Goal: Task Accomplishment & Management: Manage account settings

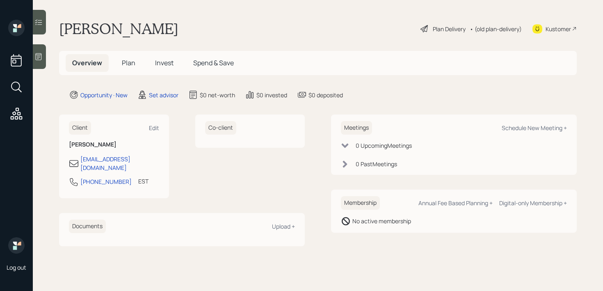
click at [46, 60] on main "[PERSON_NAME] Plan Delivery • (old plan-delivery) Kustomer Overview Plan Invest…" at bounding box center [318, 145] width 570 height 291
click at [42, 60] on icon at bounding box center [38, 57] width 8 height 8
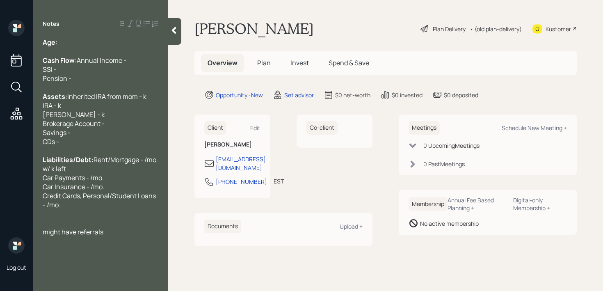
click at [103, 49] on div at bounding box center [101, 51] width 116 height 9
click at [106, 43] on div "Age:" at bounding box center [101, 42] width 116 height 9
click at [105, 255] on div "Notes Age: Cash Flow: Annual Income - SSI - Pension - Assets: Inherited IRA fro…" at bounding box center [100, 150] width 135 height 261
click at [109, 236] on div "might have referrals" at bounding box center [101, 231] width 116 height 9
click at [93, 35] on div "Notes Age: Cash Flow: Annual Income - SSI - Pension - Assets: Inherited IRA fro…" at bounding box center [100, 150] width 135 height 261
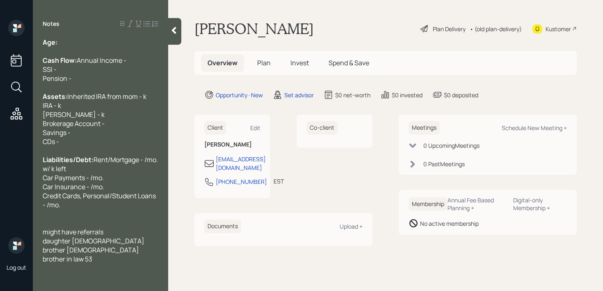
click at [93, 44] on div "Age:" at bounding box center [101, 42] width 116 height 9
drag, startPoint x: 72, startPoint y: 43, endPoint x: 60, endPoint y: 43, distance: 12.7
click at [60, 43] on div "Age: 79" at bounding box center [101, 42] width 116 height 9
click at [90, 44] on div "Age: 79" at bounding box center [101, 42] width 116 height 9
click at [99, 263] on div "brother in law 53" at bounding box center [101, 258] width 116 height 9
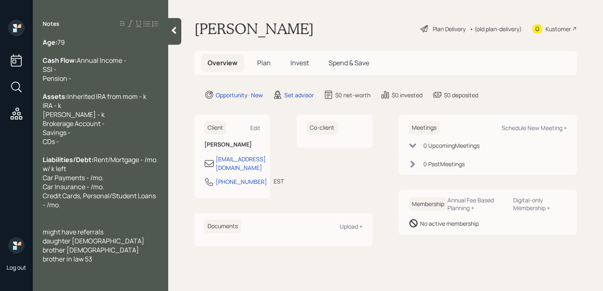
click at [65, 263] on span "brother in law 53" at bounding box center [68, 258] width 50 height 9
click at [73, 263] on span "son in law 53" at bounding box center [62, 258] width 38 height 9
click at [135, 269] on span "son in law (he refers to him as 'fella married to my daughter') 53" at bounding box center [92, 267] width 98 height 27
click at [112, 71] on div "Cash Flow: Annual Income - SSI - Pension -" at bounding box center [101, 68] width 116 height 27
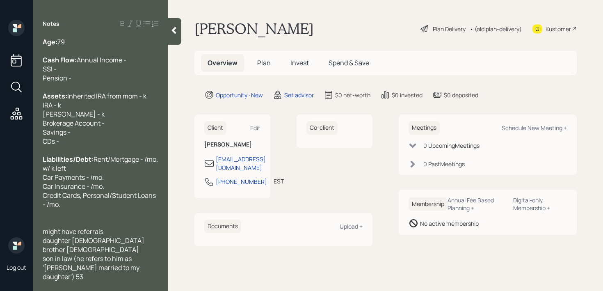
click at [114, 59] on div "Cash Flow: Annual Income - SSI - Pension -" at bounding box center [101, 68] width 116 height 27
click at [96, 66] on div "Cash Flow: Annual Income - SSI - Pension -" at bounding box center [101, 69] width 116 height 27
click at [96, 47] on div at bounding box center [101, 51] width 116 height 9
click at [98, 45] on div "Age: 79" at bounding box center [101, 42] width 116 height 9
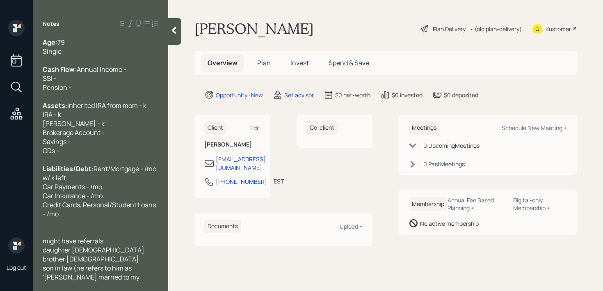
click at [99, 227] on div at bounding box center [101, 222] width 116 height 9
click at [120, 122] on span "Inherited IRA from mom - k IRA - k Roth IRA - k Brokerage Account - Savings - C…" at bounding box center [95, 128] width 104 height 54
drag, startPoint x: 92, startPoint y: 143, endPoint x: 22, endPoint y: 129, distance: 71.2
click at [22, 129] on div "Log out Notes Age: 79 Single Cash Flow: Annual Income - SSI - Pension - Assets:…" at bounding box center [301, 145] width 603 height 291
click at [82, 144] on div "Assets: Inherited IRA from mom - 10k IRA - k Roth IRA - k Brokerage Account - S…" at bounding box center [101, 128] width 116 height 54
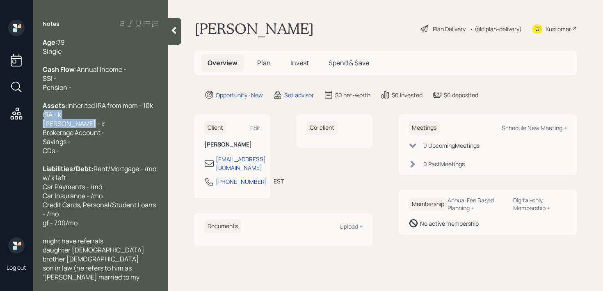
drag, startPoint x: 90, startPoint y: 141, endPoint x: 40, endPoint y: 131, distance: 51.4
click at [40, 131] on div "Age: 79 Single Cash Flow: Annual Income - SSI - Pension - Assets: Inherited IRA…" at bounding box center [100, 159] width 135 height 243
click at [76, 149] on span "Inherited IRA from mom - 10k IRA - k Roth IRA - k Brokerage Account - Savings -…" at bounding box center [98, 128] width 110 height 54
click at [82, 138] on div "Assets: Inherited IRA from mom - 10k IRA - k Roth IRA - k Brokerage Account - S…" at bounding box center [101, 128] width 116 height 54
click at [60, 132] on span "Inherited IRA from mom - 10k IRA - k Roth IRA - k Brokerage Account - Savings -…" at bounding box center [98, 128] width 110 height 54
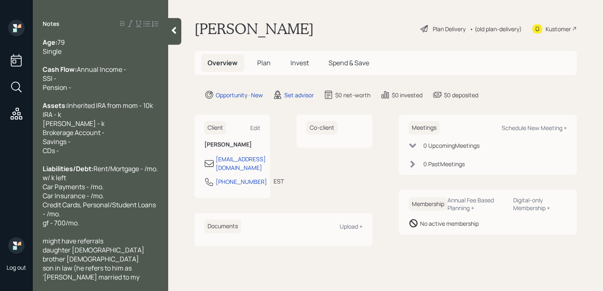
click at [74, 142] on span "Inherited IRA from mom - 10k IRA - k Roth IRA - k Brokerage Account - Savings -…" at bounding box center [98, 128] width 110 height 54
drag, startPoint x: 108, startPoint y: 143, endPoint x: 0, endPoint y: 143, distance: 107.5
click at [0, 143] on div "Log out Notes Age: 79 Single Cash Flow: Annual Income - SSI - Pension - Assets:…" at bounding box center [301, 145] width 603 height 291
click at [60, 130] on span "Inherited IRA from mom - 10k IRA - k Roth IRA - 9k Brokerage Account - Savings …" at bounding box center [98, 128] width 110 height 54
click at [99, 132] on div "Assets: Inherited IRA from mom - 10k IRA - 300k Roth IRA - 9k Brokerage Account…" at bounding box center [101, 128] width 116 height 54
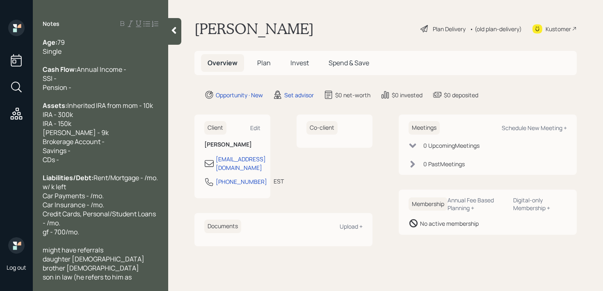
click at [67, 119] on span "Inherited IRA from mom - 10k IRA - 300k" at bounding box center [98, 110] width 110 height 18
click at [53, 119] on span "Inherited IRA from mom - 10k IRA - 250k" at bounding box center [98, 110] width 110 height 18
drag, startPoint x: 92, startPoint y: 141, endPoint x: 5, endPoint y: 141, distance: 87.0
click at [5, 141] on div "Log out Notes Age: 79 Single Cash Flow: Annual Income - SSI - Pension - Assets:…" at bounding box center [301, 145] width 603 height 291
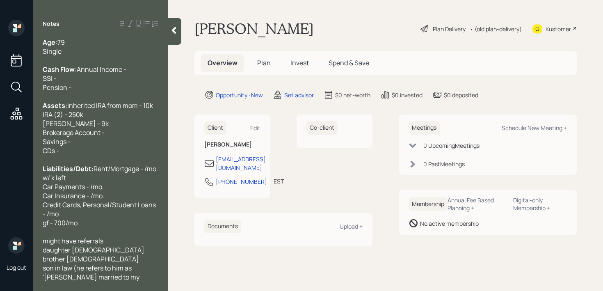
click at [140, 147] on div "Assets: Inherited IRA from mom - 10k IRA (2) - 250k Roth IRA - 9k Brokerage Acc…" at bounding box center [101, 128] width 116 height 54
click at [119, 155] on div "Assets: Inherited IRA from mom - 10k IRA (2) - 250k Roth IRA - 9k Brokerage Acc…" at bounding box center [101, 128] width 116 height 54
click at [106, 263] on div "brother 67" at bounding box center [101, 258] width 116 height 9
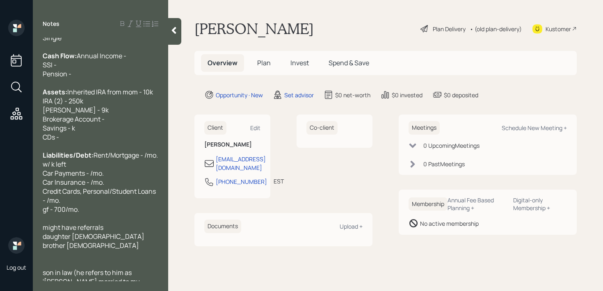
scroll to position [23, 0]
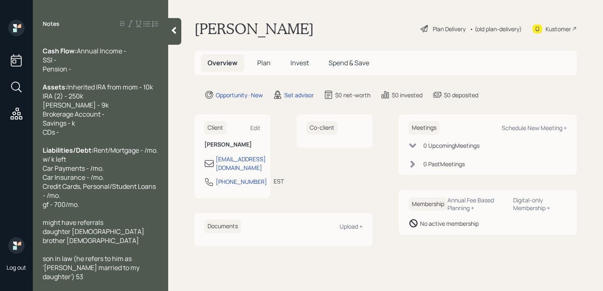
click at [128, 278] on div "son in law (he refers to him as 'fella married to my daughter') 53" at bounding box center [101, 267] width 116 height 27
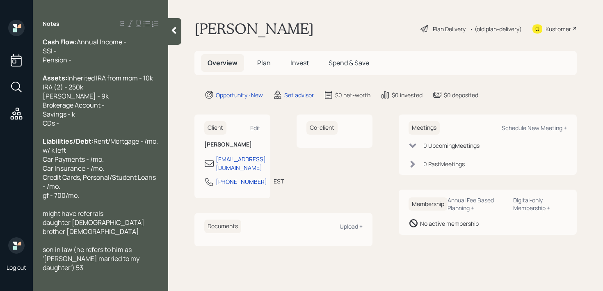
scroll to position [45, 0]
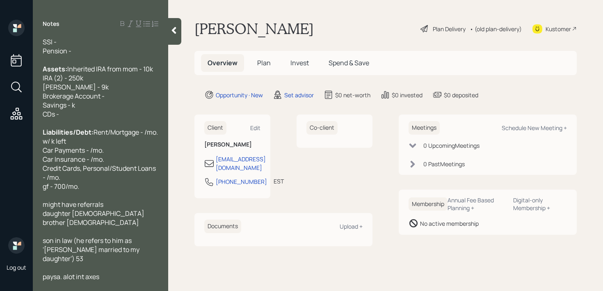
drag, startPoint x: 69, startPoint y: 117, endPoint x: 105, endPoint y: 82, distance: 49.6
click at [69, 117] on span "Inherited IRA from mom - 10k IRA (2) - 250k Roth IRA - 9k Brokerage Account - S…" at bounding box center [98, 91] width 110 height 54
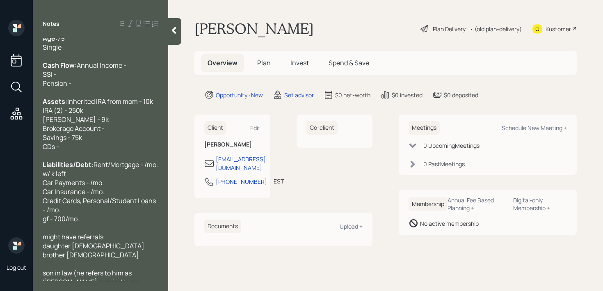
scroll to position [0, 0]
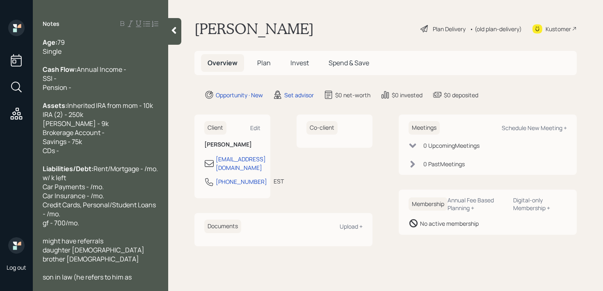
click at [101, 155] on div "Assets: Inherited IRA from mom - 10k IRA (2) - 250k Roth IRA - 9k Brokerage Acc…" at bounding box center [101, 128] width 116 height 54
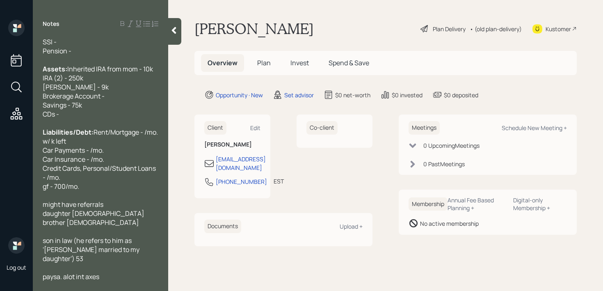
click at [108, 278] on div "paysa. alot int axes" at bounding box center [101, 276] width 116 height 9
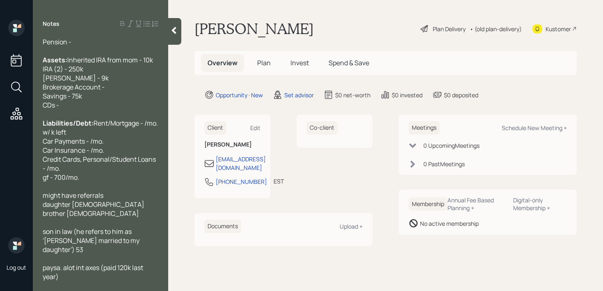
scroll to position [0, 0]
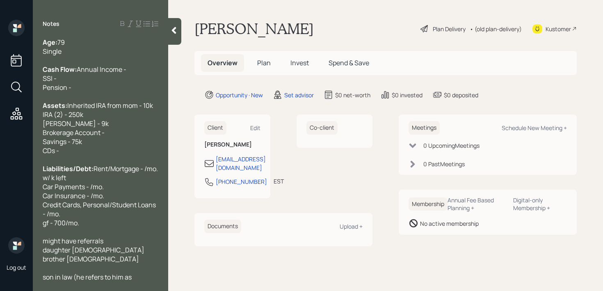
click at [107, 155] on div "Assets: Inherited IRA from mom - 10k IRA (2) - 250k Roth IRA - 9k Brokerage Acc…" at bounding box center [101, 128] width 116 height 54
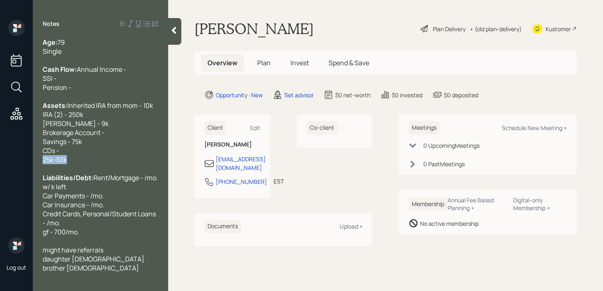
drag, startPoint x: 69, startPoint y: 177, endPoint x: 0, endPoint y: 177, distance: 69.0
click at [0, 177] on div "Log out Notes Age: 79 Single Cash Flow: Annual Income - SSI - Pension - Assets:…" at bounding box center [301, 145] width 603 height 291
copy span "25k-30k"
click at [98, 92] on div "Cash Flow: Annual Income - SSI - Pension -" at bounding box center [101, 78] width 116 height 27
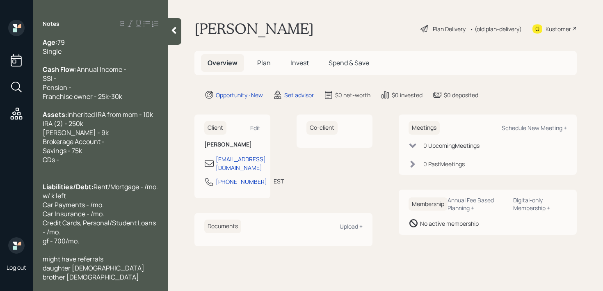
click at [131, 101] on div "Franchise owner - 25k-30k" at bounding box center [101, 96] width 116 height 9
click at [101, 92] on div "Cash Flow: Annual Income - SSI - Pension -" at bounding box center [101, 78] width 116 height 27
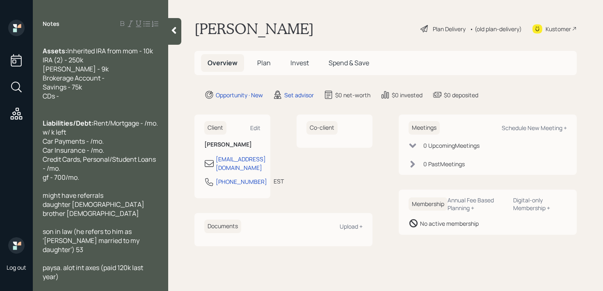
click at [112, 277] on div "paysa. alot int axes (paid 120k last year)" at bounding box center [101, 272] width 116 height 18
click at [61, 266] on span "paysa. alot int axes (paid 120k last year)" at bounding box center [94, 272] width 102 height 18
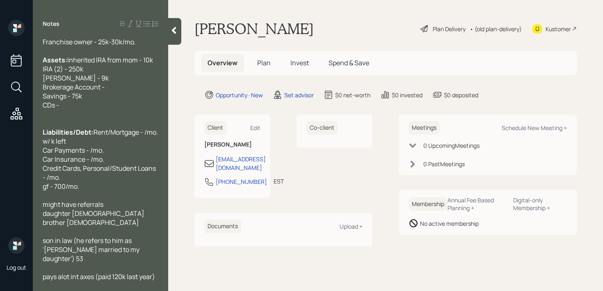
scroll to position [0, 0]
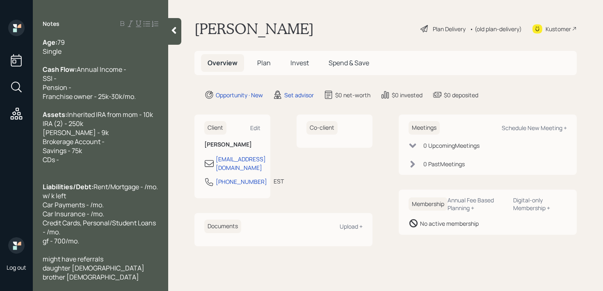
click at [94, 101] on span "Franchise owner - 25k-30k/mo." at bounding box center [89, 96] width 93 height 9
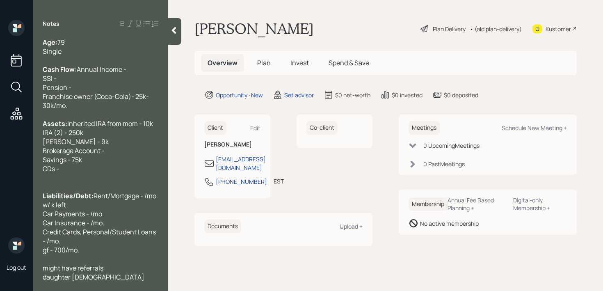
click at [84, 110] on div "Franchise owner (Coca-Cola)- 25k-30k/mo." at bounding box center [101, 101] width 116 height 18
click at [96, 84] on div "Cash Flow: Annual Income - SSI - Pension -" at bounding box center [101, 78] width 116 height 27
click at [101, 78] on div "Cash Flow: Annual Income - SSI - Pension -" at bounding box center [101, 78] width 116 height 27
click at [115, 173] on div "Assets: Inherited IRA from mom - 10k IRA (2) - 250k Roth IRA - 9k Brokerage Acc…" at bounding box center [101, 146] width 116 height 54
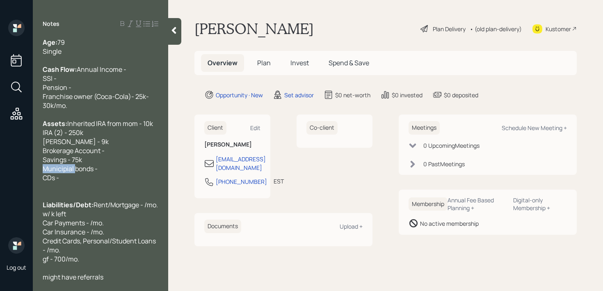
drag, startPoint x: 74, startPoint y: 189, endPoint x: 7, endPoint y: 189, distance: 66.9
click at [8, 189] on div "Log out Notes Age: 79 Single Cash Flow: Annual Income - SSI - Pension - Franchi…" at bounding box center [301, 145] width 603 height 291
click at [50, 182] on span "Municipial bonds - CDs -" at bounding box center [71, 173] width 56 height 18
click at [117, 182] on div "Municipal bonds - CDs -" at bounding box center [101, 173] width 116 height 18
click at [98, 182] on span "Municipal bonds - k (3-7yrs maturity) CDs -" at bounding box center [98, 173] width 111 height 18
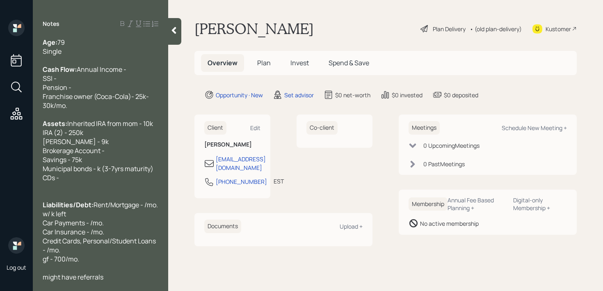
click at [100, 182] on span "Municipal bonds - k (3-7yrs maturity) CDs -" at bounding box center [98, 173] width 111 height 18
click at [95, 182] on span "Municipal bonds - k (3-7yrs maturity) CDs -" at bounding box center [98, 173] width 111 height 18
click at [100, 182] on span "Municipal bonds - k (3-7yrs maturity) CDs -" at bounding box center [98, 173] width 111 height 18
click at [155, 182] on div "Municipal bonds - k (3-7yrs maturity) CDs -" at bounding box center [101, 173] width 116 height 18
click at [99, 182] on span "Municipal bonds - k (3-7yrs maturity) CDs -" at bounding box center [98, 173] width 111 height 18
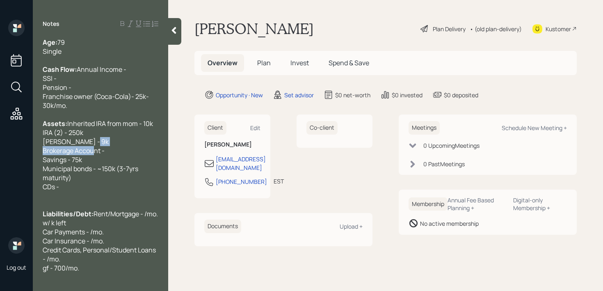
drag, startPoint x: 109, startPoint y: 170, endPoint x: 0, endPoint y: 169, distance: 109.2
click at [0, 169] on div "Log out Notes Age: 79 Single Cash Flow: Annual Income - SSI - Pension - Franchi…" at bounding box center [301, 145] width 603 height 291
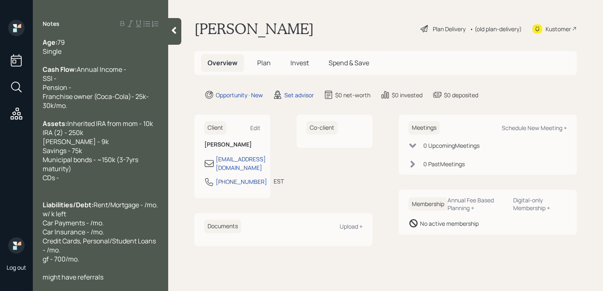
click at [73, 182] on div "Municipal bonds - ~150k (3-7yrs maturity) CDs -" at bounding box center [101, 168] width 116 height 27
drag, startPoint x: 82, startPoint y: 191, endPoint x: 1, endPoint y: 191, distance: 81.3
click at [4, 191] on div "Log out Notes Age: 79 Single Cash Flow: Annual Income - SSI - Pension - Franchi…" at bounding box center [301, 145] width 603 height 291
click at [70, 182] on div "Municipal bonds - ~150k (3-7yrs maturity) CDs -" at bounding box center [101, 168] width 116 height 27
click at [0, 196] on div "Log out Notes Age: 79 Single Cash Flow: Annual Income - SSI - Pension - Franchi…" at bounding box center [301, 145] width 603 height 291
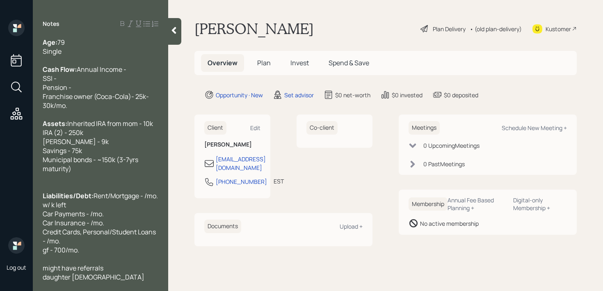
click at [96, 91] on div "Cash Flow: Annual Income - SSI - Pension -" at bounding box center [101, 78] width 116 height 27
click at [58, 89] on span "Annual Income - SSI - /mo. Pension -" at bounding box center [85, 78] width 85 height 27
drag, startPoint x: 102, startPoint y: 76, endPoint x: 0, endPoint y: 76, distance: 102.2
click at [0, 76] on div "Log out Notes Age: 79 Single Cash Flow: Annual Income - SSI - /mo. Pension - Fr…" at bounding box center [301, 145] width 603 height 291
click at [99, 76] on div "Cash Flow: Annual Income - SSI - /mo. Pension -" at bounding box center [101, 78] width 116 height 27
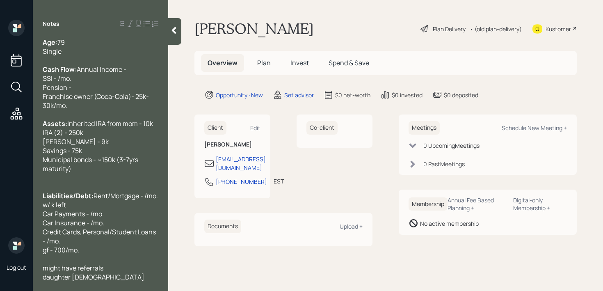
click at [57, 89] on span "Annual Income - SSI - /mo. Pension -" at bounding box center [85, 78] width 85 height 27
click at [105, 92] on div "Cash Flow: Annual Income - SSI - 1.6k/mo. Pension -" at bounding box center [101, 78] width 116 height 27
click at [98, 42] on div "Age: 79" at bounding box center [101, 42] width 116 height 9
drag, startPoint x: 99, startPoint y: 94, endPoint x: 0, endPoint y: 94, distance: 98.5
click at [0, 94] on div "Log out Notes Age: 79 (retired 62) Single Cash Flow: Annual Income - SSI - 1.6k…" at bounding box center [301, 145] width 603 height 291
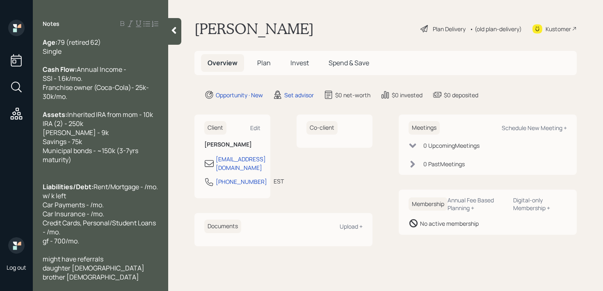
click at [101, 97] on span "Franchise owner (Coca-Cola)- 25k-30k/mo." at bounding box center [96, 92] width 106 height 18
click at [102, 101] on div "Franchise owner (Coca-Cola)- 25k-30k/mo." at bounding box center [101, 92] width 116 height 18
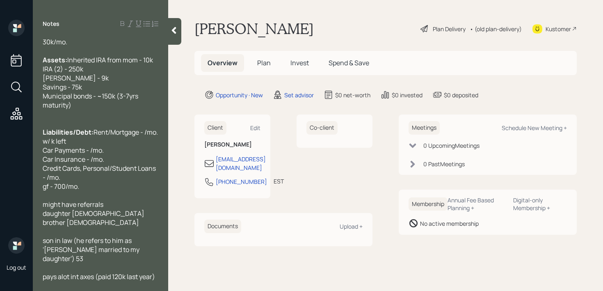
click at [130, 151] on span "Rent/Mortgage - /mo. w/ k left Car Payments - /mo. Car Insurance - /mo. Credit …" at bounding box center [101, 155] width 117 height 54
click at [76, 250] on span "son in law (he refers to him as 'fella married to my daughter') 53" at bounding box center [92, 249] width 98 height 27
click at [128, 259] on div "son in law 53 (he refers to him as 'fella married to my daughter') 53" at bounding box center [101, 249] width 116 height 27
drag, startPoint x: 128, startPoint y: 259, endPoint x: 111, endPoint y: 258, distance: 17.3
click at [111, 258] on div "son in law 53 (he refers to him as 'fella married to my daughter')" at bounding box center [101, 249] width 116 height 27
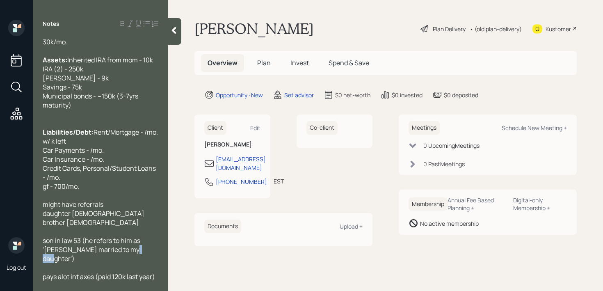
click at [149, 257] on div "son in law 53 (he refers to him as 'fella married to my daughter')" at bounding box center [101, 249] width 116 height 27
click at [142, 250] on span "son in law 53 (he refers to him as 'fella married to my daughter')" at bounding box center [92, 249] width 99 height 27
click at [115, 258] on span "son in law 53 (he refers to him as "fella married to my daughter')" at bounding box center [93, 249] width 101 height 27
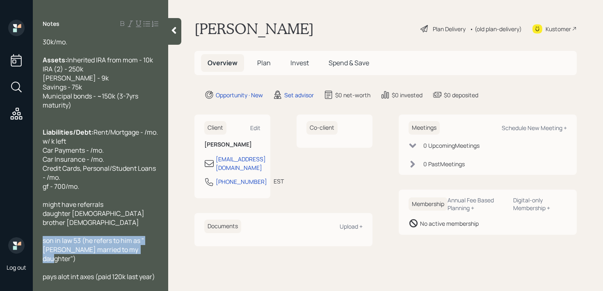
drag, startPoint x: 89, startPoint y: 259, endPoint x: 39, endPoint y: 252, distance: 50.6
click at [39, 252] on div "Age: 79 (retired 62) Single Cash Flow: Annual Income - SSI - 1.6k/mo. Franchise…" at bounding box center [100, 159] width 135 height 243
copy span "son in law 53 (he refers to him as "[PERSON_NAME] married to my daughter")"
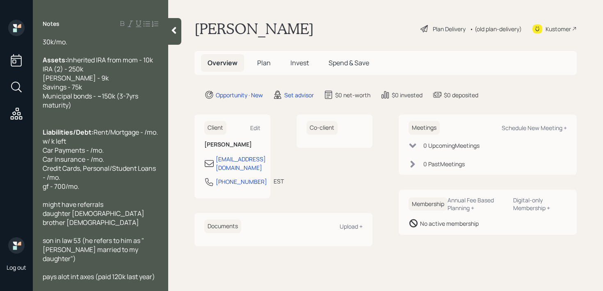
click at [47, 248] on span "son in law 53 (he refers to him as "[PERSON_NAME] married to my daughter")" at bounding box center [93, 249] width 101 height 27
click at [43, 250] on span "son in law 53 (he refers to him as "[PERSON_NAME] married to my daughter")" at bounding box center [93, 249] width 101 height 27
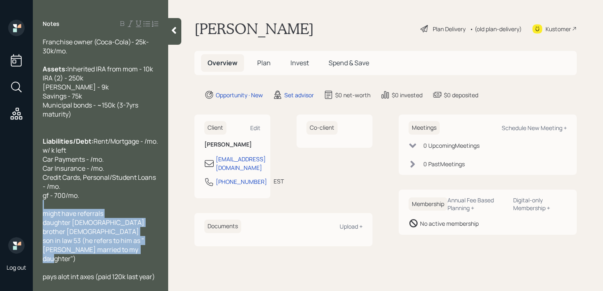
drag, startPoint x: 131, startPoint y: 260, endPoint x: 35, endPoint y: 215, distance: 106.1
click at [35, 215] on div "Age: 79 (retired 62) Single Cash Flow: Annual Income - SSI - 1.6k/mo. Franchise…" at bounding box center [100, 159] width 135 height 243
copy div "might have referrals daughter 47 brother 67 son in law 53 (he refers to him as …"
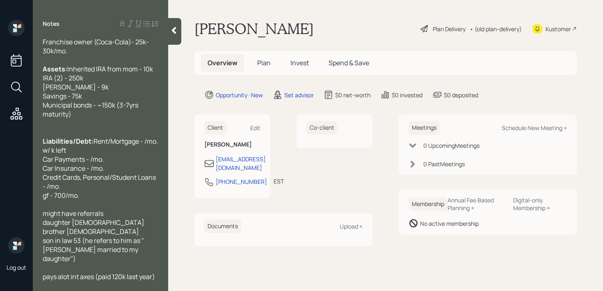
scroll to position [9, 0]
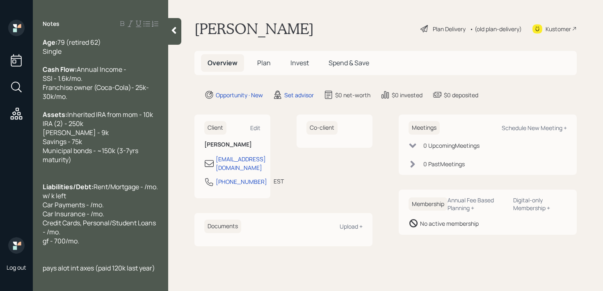
click at [155, 273] on span "pays alot int axes (paid 120k last year)" at bounding box center [99, 267] width 112 height 9
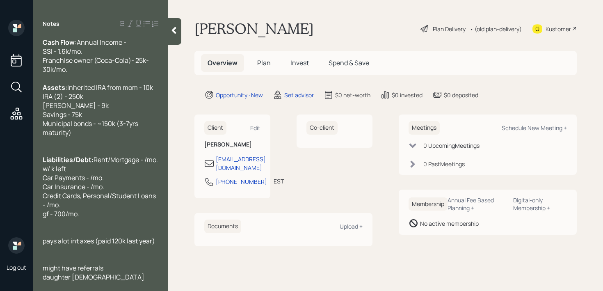
scroll to position [72, 0]
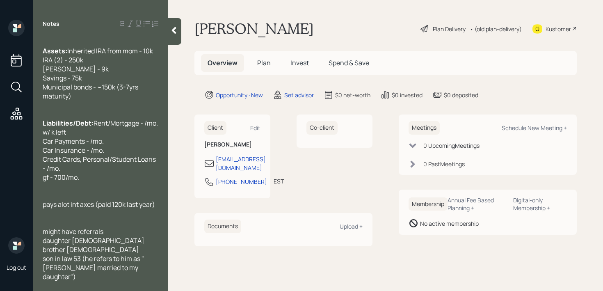
click at [48, 182] on span "gf - 700/mo." at bounding box center [61, 177] width 37 height 9
click at [73, 173] on div "Liabilities/Debt: Rent/Mortgage - /mo. w/ k left Car Payments - /mo. Car Insura…" at bounding box center [101, 146] width 116 height 54
click at [116, 150] on div "Liabilities/Debt: Rent/Mortgage - /mo. w/ k left Car Payments - /mo. Car Insura…" at bounding box center [101, 146] width 116 height 54
click at [77, 145] on span "Rent/Mortgage - /mo. w/ k left Car Payments - /mo. Car Insurance - /mo. Credit …" at bounding box center [101, 146] width 117 height 54
drag, startPoint x: 61, startPoint y: 142, endPoint x: 1, endPoint y: 142, distance: 60.3
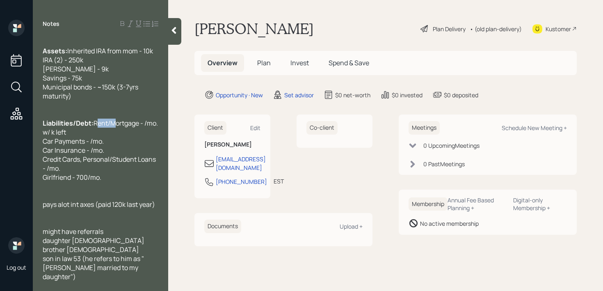
click at [1, 142] on div "Log out Notes Age: 79 (retired 62) Single Cash Flow: Annual Income - SSI - 1.6k…" at bounding box center [301, 145] width 603 height 291
click at [80, 140] on span "Mortgage - /mo. w/ k left Car Payments - /mo. Car Insurance - /mo. Credit Cards…" at bounding box center [100, 146] width 115 height 54
click at [107, 100] on span "Municipal bonds - ~150k (3-7yrs maturity)" at bounding box center [91, 91] width 97 height 18
click at [84, 101] on div "Municipal bonds - ~150k (3-7yrs maturity)" at bounding box center [101, 91] width 116 height 18
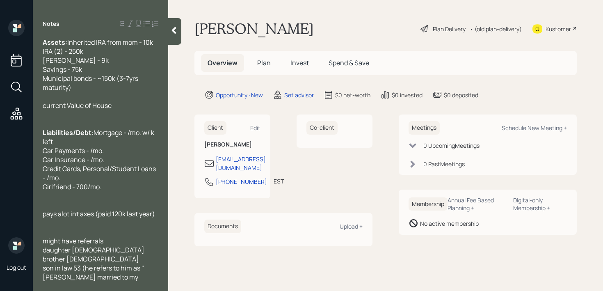
click at [46, 110] on span "current Value of House" at bounding box center [77, 105] width 69 height 9
click at [44, 110] on span "Current Value of House" at bounding box center [78, 105] width 70 height 9
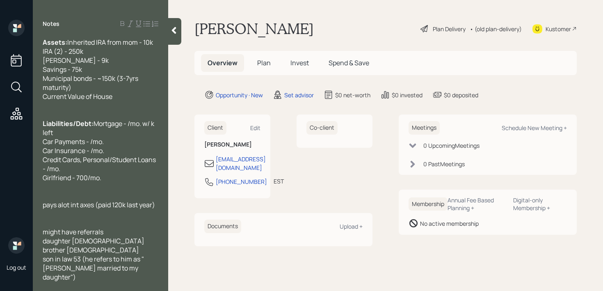
click at [66, 157] on span "Mortgage - /mo. w/ k left Car Payments - /mo. Car Insurance - /mo. Credit Cards…" at bounding box center [100, 146] width 115 height 54
click at [78, 152] on span "Mortgage - /mo. w/ k left Car Payments - /mo. Car Insurance - /mo. Credit Cards…" at bounding box center [100, 146] width 115 height 54
drag, startPoint x: 125, startPoint y: 152, endPoint x: 0, endPoint y: 152, distance: 125.2
click at [0, 152] on div "Log out Notes Age: 79 (retired 62) Single Cash Flow: Annual Income - SSI - 1.6k…" at bounding box center [301, 145] width 603 height 291
click at [107, 154] on span "Mortgage - /mo. w/ k left Car Payments - /mo. Car Insurance - /mo. Credit Cards…" at bounding box center [100, 146] width 115 height 54
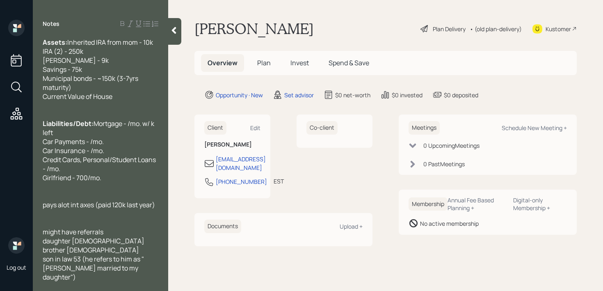
click at [73, 151] on span "Mortgage - /mo. w/ k left Car Payments - /mo. Car Insurance - /mo. Credit Cards…" at bounding box center [100, 146] width 115 height 54
click at [77, 151] on span "Mortgage - /mo. w/ k left Car Payments - /mo. Car Insurance - /mo. Credit Cards…" at bounding box center [100, 146] width 115 height 54
click at [124, 153] on div "Liabilities/Debt: Mortgage - /mo. w/ k left Car Payments - /mo. Car Insurance -…" at bounding box center [101, 146] width 116 height 54
click at [78, 152] on span "Mortgage - /mo. w/ k left (3.25%) Car Payments - /mo. Car Insurance - /mo. Cred…" at bounding box center [100, 146] width 115 height 54
click at [112, 151] on span "Mortgage - 2.3k/mo. w/ k left (3.25%) Car Payments - /mo. Car Insurance - /mo. …" at bounding box center [100, 146] width 115 height 54
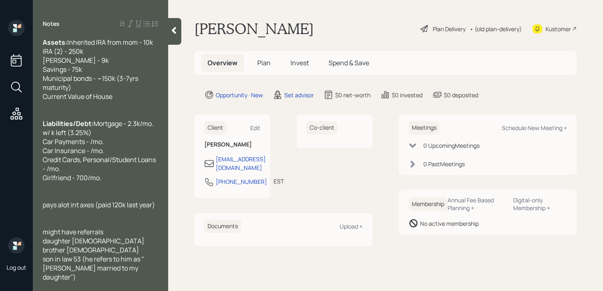
click at [160, 151] on div "Age: 79 (retired 62) Single Cash Flow: Annual Income - SSI - 1.6k/mo. Franchise…" at bounding box center [100, 159] width 135 height 243
click at [152, 151] on span "Mortgage - 2.3k/mo. w/ k left (3.25%) Car Payments - /mo. Car Insurance - /mo. …" at bounding box center [100, 146] width 115 height 54
click at [113, 151] on span "Mortgage - 2.3k/mo. w/ k left (3.25%) Car Payments - /mo. Car Insurance - /mo. …" at bounding box center [100, 146] width 115 height 54
click at [158, 153] on div "Liabilities/Debt: Mortgage - 2.3k/mo. w/ k left (3.25%) Car Payments - /mo. Car…" at bounding box center [101, 146] width 116 height 54
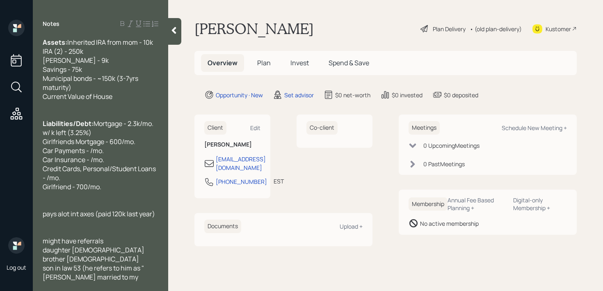
click at [138, 160] on div "Girlfriends Mortgage - 600/mo. Car Payments - /mo. Car Insurance - /mo. Credit …" at bounding box center [101, 159] width 116 height 45
drag, startPoint x: 142, startPoint y: 160, endPoint x: 80, endPoint y: 159, distance: 61.6
click at [84, 160] on div "Girlfriends Mortgage - 600/mo. Car Payments - /mo. Car Insurance - /mo. Credit …" at bounding box center [101, 159] width 116 height 45
click at [134, 166] on div "Girlfriends Mortgage - 600/mo. Car Payments - /mo. Car Insurance - /mo. Credit …" at bounding box center [101, 159] width 116 height 45
click at [140, 162] on div "Girlfriends Mortgage - 600/mo. Car Payments - /mo. Car Insurance - /mo. Credit …" at bounding box center [101, 159] width 116 height 45
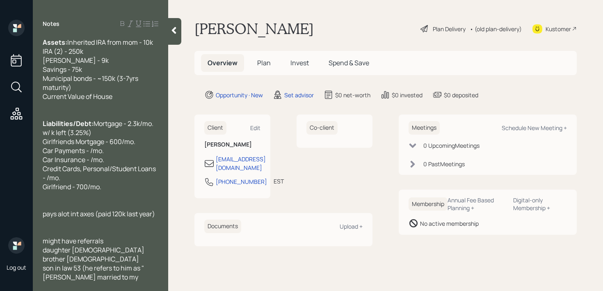
click at [114, 137] on span "Mortgage - 2.3k/mo. w/ k left (3.25%)" at bounding box center [99, 128] width 112 height 18
click at [77, 191] on span "Girlfriend - 700/mo." at bounding box center [72, 186] width 59 height 9
click at [72, 191] on span "Girlfriend - 700/mo." at bounding box center [72, 186] width 59 height 9
click at [113, 137] on span "Mortgage - 2.3k/mo. w/ k left (3.25%)" at bounding box center [99, 128] width 112 height 18
click at [128, 101] on div "Current Value of House" at bounding box center [101, 96] width 116 height 9
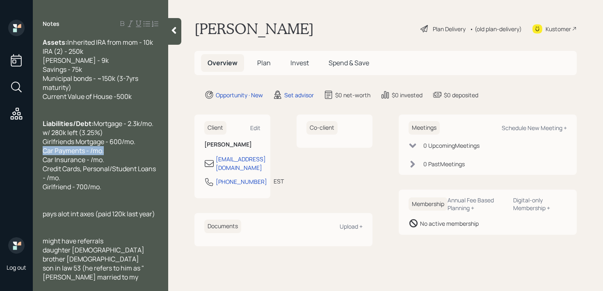
click at [0, 180] on div "Log out Notes Age: 79 (retired 62) Single Cash Flow: Annual Income - SSI - 1.6k…" at bounding box center [301, 145] width 603 height 291
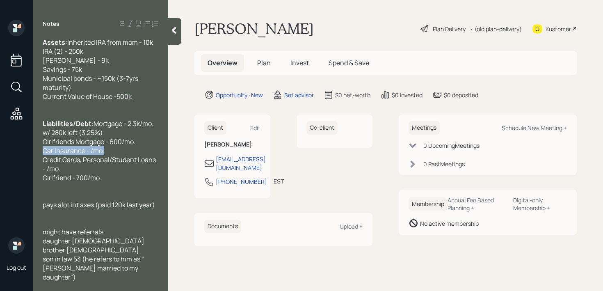
drag, startPoint x: 129, startPoint y: 180, endPoint x: 0, endPoint y: 179, distance: 129.3
click at [0, 179] on div "Log out Notes Age: 79 (retired 62) Single Cash Flow: Annual Income - SSI - 1.6k…" at bounding box center [301, 145] width 603 height 291
click at [86, 173] on span "Girlfriends Mortgage - 600/mo. Car Insurance - /mo. Credit Cards, Personal/Stud…" at bounding box center [100, 155] width 115 height 36
drag, startPoint x: 112, startPoint y: 183, endPoint x: 11, endPoint y: 181, distance: 101.0
click at [87, 173] on span "Girlfriends Mortgage - 600/mo. Car Insurance - /mo. Credit Cards, Personal/Stud…" at bounding box center [100, 155] width 115 height 36
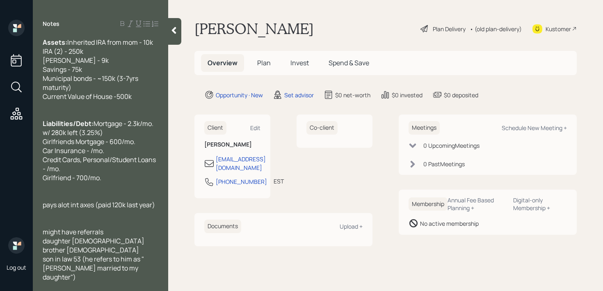
click at [96, 173] on span "Girlfriends Mortgage - 600/mo. Car Insurance - /mo. Credit Cards, Personal/Stud…" at bounding box center [100, 155] width 115 height 36
drag, startPoint x: 107, startPoint y: 176, endPoint x: 0, endPoint y: 176, distance: 107.1
click at [0, 176] on div "Log out Notes Age: 79 (retired 62) Single Cash Flow: Annual Income - SSI - 1.6k…" at bounding box center [301, 145] width 603 height 291
click at [120, 173] on div "Girlfriends Mortgage - 600/mo. Car Insurance - /mo. Credit Cards, Personal/Stud…" at bounding box center [101, 155] width 116 height 36
drag, startPoint x: 119, startPoint y: 176, endPoint x: 0, endPoint y: 173, distance: 119.5
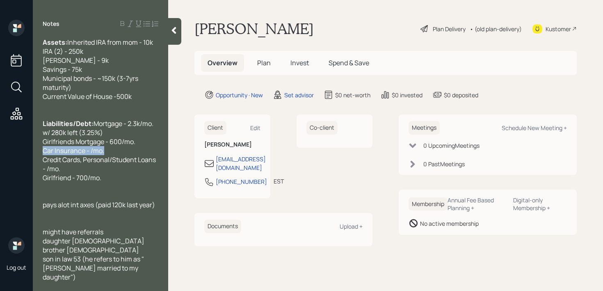
click at [0, 174] on div "Log out Notes Age: 79 (retired 62) Single Cash Flow: Annual Income - SSI - 1.6k…" at bounding box center [301, 145] width 603 height 291
click at [90, 173] on span "Girlfriends Mortgage - 600/mo. Car Insurance - /mo. Credit Cards, Personal/Stud…" at bounding box center [100, 155] width 115 height 36
click at [105, 182] on div "Girlfriend - 700/mo." at bounding box center [101, 177] width 116 height 9
click at [69, 198] on div "Age: 79 (retired 62) Single Cash Flow: Annual Income - SSI - 1.6k/mo. Franchise…" at bounding box center [101, 124] width 116 height 316
click at [69, 173] on div "Girlfriends Mortgage - 600/mo. Car Insurance - 1850/6mo. Credit Cards, Personal…" at bounding box center [101, 155] width 116 height 36
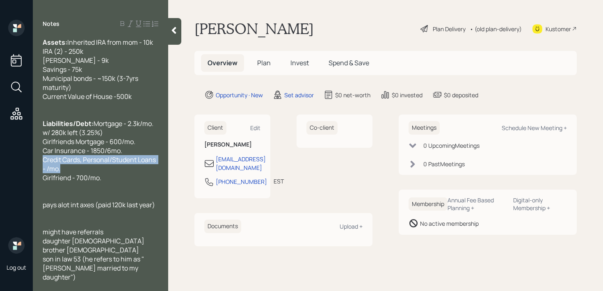
drag, startPoint x: 75, startPoint y: 197, endPoint x: 36, endPoint y: 188, distance: 39.4
click at [36, 188] on div "Age: 79 (retired 62) Single Cash Flow: Annual Income - SSI - 1.6k/mo. Franchise…" at bounding box center [100, 159] width 135 height 243
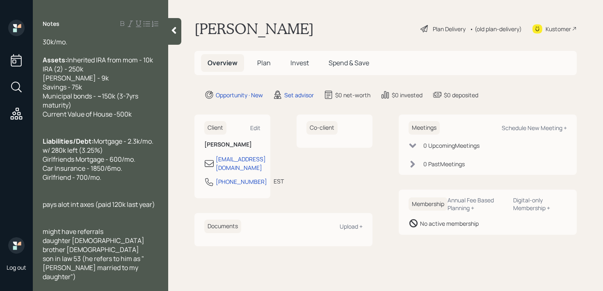
click at [110, 182] on div "Girlfriend - 700/mo." at bounding box center [101, 177] width 116 height 9
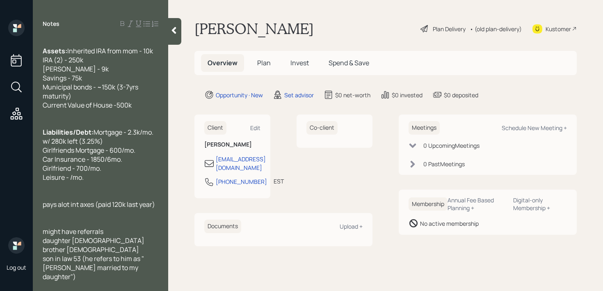
click at [69, 182] on span "Leisure - /mo." at bounding box center [63, 177] width 41 height 9
click at [130, 182] on div "Leisure - 15k/mo." at bounding box center [101, 177] width 116 height 9
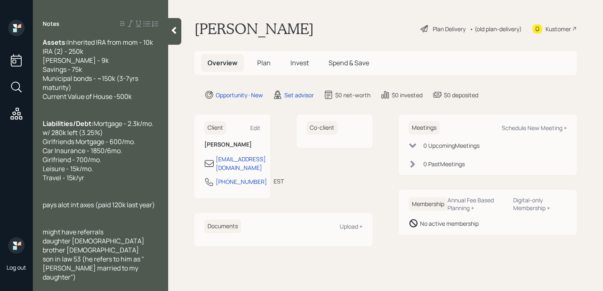
click at [102, 191] on div at bounding box center [101, 186] width 116 height 9
drag, startPoint x: 107, startPoint y: 199, endPoint x: 0, endPoint y: 199, distance: 107.1
click at [0, 199] on div "Log out Notes Age: 79 (retired 62) Single Cash Flow: Annual Income - SSI - 1.6k…" at bounding box center [301, 145] width 603 height 291
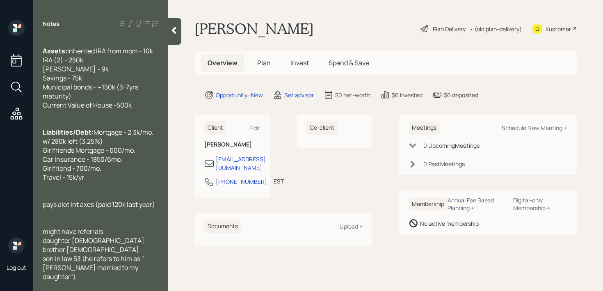
click at [80, 200] on div at bounding box center [101, 195] width 116 height 9
click at [102, 182] on div "Travel - 15k/yr" at bounding box center [101, 177] width 116 height 9
click at [112, 173] on div "Girlfriend - 700/mo." at bounding box center [101, 168] width 116 height 9
click at [113, 191] on div at bounding box center [101, 186] width 116 height 9
click at [115, 182] on div "Travel - 15k/yr" at bounding box center [101, 177] width 116 height 9
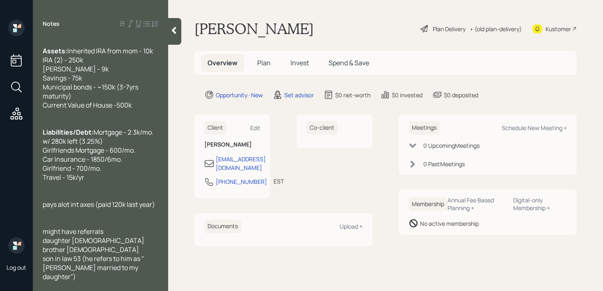
click at [67, 254] on span "brother 67" at bounding box center [91, 249] width 96 height 9
click at [90, 236] on span "might have referrals" at bounding box center [73, 231] width 61 height 9
click at [90, 245] on div "daughter 47" at bounding box center [101, 240] width 116 height 9
click at [90, 254] on div "brother 67" at bounding box center [101, 249] width 116 height 9
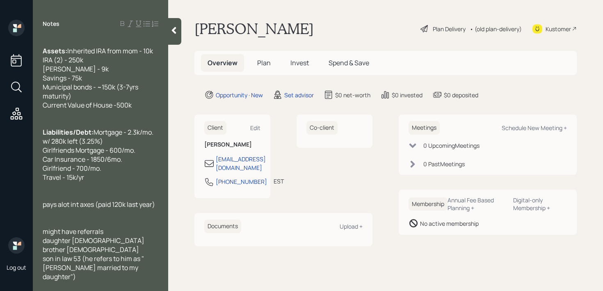
click at [94, 245] on div "daughter 47" at bounding box center [101, 240] width 116 height 9
click at [94, 254] on div "brother 67" at bounding box center [101, 249] width 116 height 9
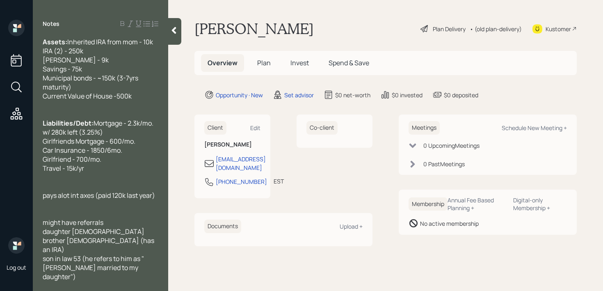
click at [93, 236] on div "daughter 47" at bounding box center [101, 231] width 116 height 9
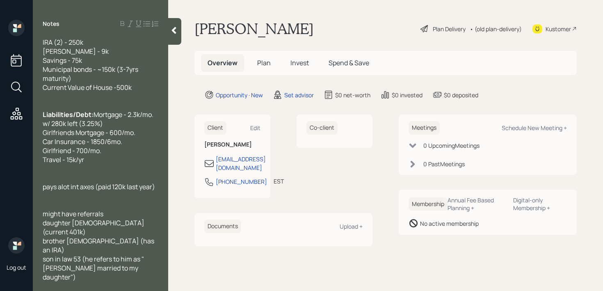
click at [144, 218] on div "might have referrals" at bounding box center [101, 213] width 116 height 9
click at [144, 236] on div "daughter 47 (current 401k)" at bounding box center [101, 227] width 116 height 18
click at [118, 236] on span "daughter 47 (current 401k)" at bounding box center [94, 227] width 103 height 18
click at [129, 254] on div "brother 67 (has an IRA)" at bounding box center [101, 245] width 116 height 18
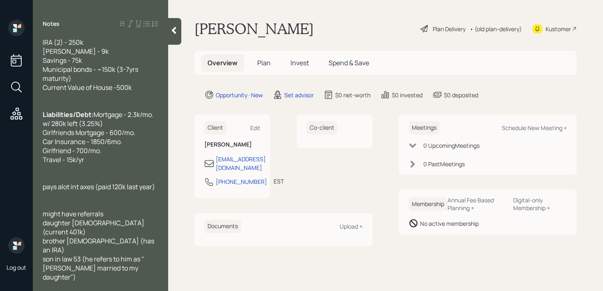
click at [131, 236] on div "daughter 47 (current 401k)" at bounding box center [101, 227] width 116 height 18
click at [124, 236] on span "daughter 47 (current 401k, ROTH)" at bounding box center [94, 227] width 103 height 18
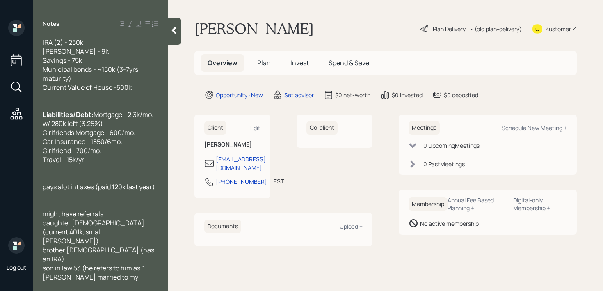
click at [105, 182] on div at bounding box center [101, 177] width 116 height 9
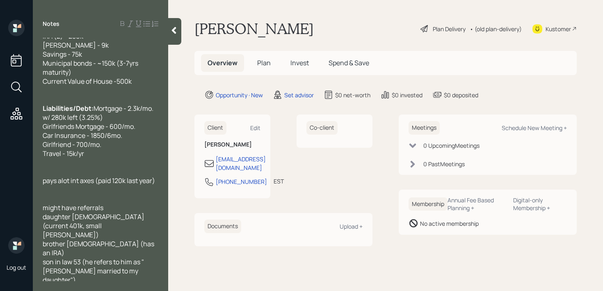
scroll to position [90, 0]
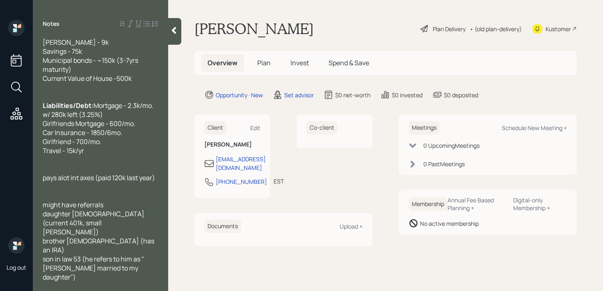
click at [116, 164] on div at bounding box center [101, 159] width 116 height 9
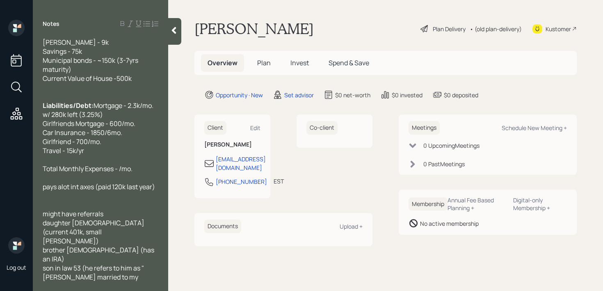
click at [118, 155] on div "Travel - 15k/yr" at bounding box center [101, 150] width 116 height 9
click at [122, 173] on span "Total Monthly Expenses - /mo." at bounding box center [88, 168] width 90 height 9
click at [121, 173] on span "Total Monthly Expenses - /mo." at bounding box center [88, 168] width 90 height 9
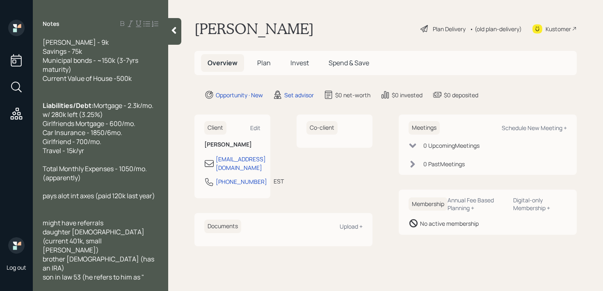
click at [127, 182] on span "Total Monthly Expenses - 1050/mo. (apparently)" at bounding box center [95, 173] width 105 height 18
drag, startPoint x: 15, startPoint y: 206, endPoint x: 0, endPoint y: 206, distance: 15.2
click at [0, 206] on div "Log out Notes Age: 79 (retired 62) Single Cash Flow: Annual Income - SSI - 1.6k…" at bounding box center [301, 145] width 603 height 291
click at [78, 182] on span "Total Monthly Expenses - 1.1k/mo. (apparently)" at bounding box center [93, 173] width 100 height 18
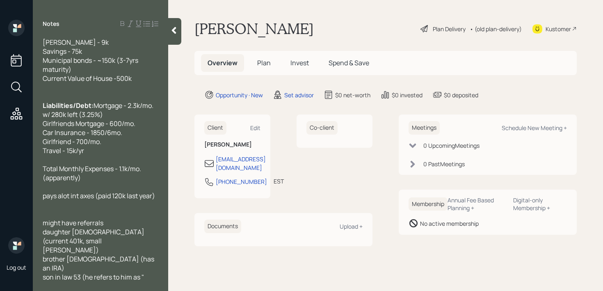
scroll to position [0, 0]
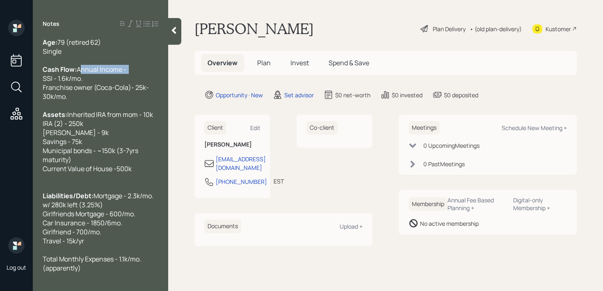
drag, startPoint x: 98, startPoint y: 76, endPoint x: 0, endPoint y: 76, distance: 97.7
click at [0, 76] on div "Log out Notes Age: 79 (retired 62) Single Cash Flow: Annual Income - SSI - 1.6k…" at bounding box center [301, 145] width 603 height 291
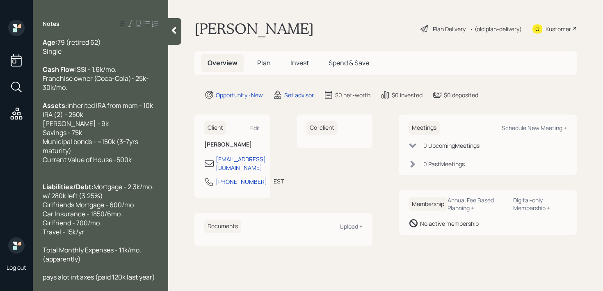
click at [177, 37] on div at bounding box center [174, 31] width 13 height 27
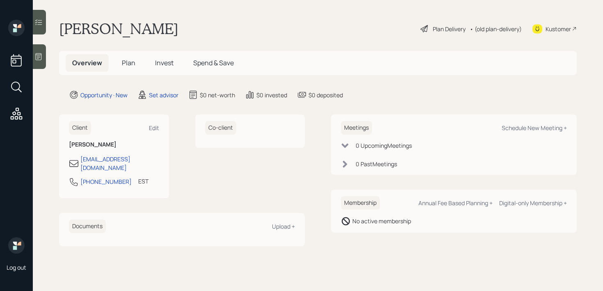
click at [533, 134] on div "Meetings Schedule New Meeting +" at bounding box center [454, 128] width 226 height 14
click at [535, 128] on div "Schedule New Meeting +" at bounding box center [534, 128] width 65 height 8
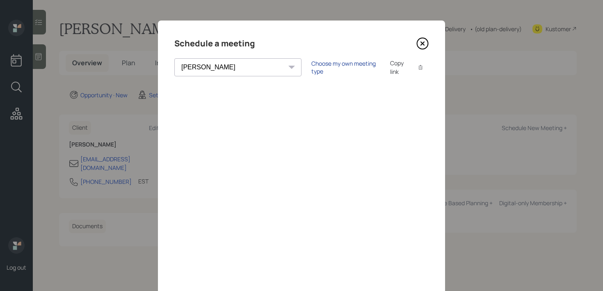
click at [326, 69] on div "Choose my own meeting type" at bounding box center [346, 68] width 69 height 16
click at [220, 56] on div "Schedule a meeting Theresa Spinello Matthew Burke Aleksandra Szegda Eitan Bar-D…" at bounding box center [301, 185] width 287 height 328
click at [220, 63] on select "Theresa Spinello Matthew Burke Aleksandra Szegda Eitan Bar-David Ian Yamey Trev…" at bounding box center [245, 67] width 142 height 18
click at [174, 58] on select "Theresa Spinello Matthew Burke Aleksandra Szegda Eitan Bar-David Ian Yamey Trev…" at bounding box center [245, 67] width 142 height 18
click at [222, 64] on select "Theresa Spinello Matthew Burke Aleksandra Szegda Eitan Bar-David Ian Yamey Trev…" at bounding box center [245, 67] width 142 height 18
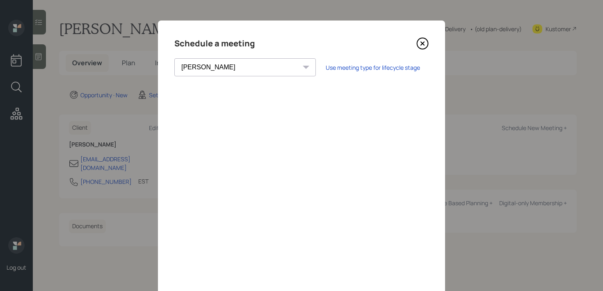
select select "59554aeb-d739-4552-90b9-0d27d70b4bf7"
click at [174, 58] on select "Theresa Spinello Matthew Burke Aleksandra Szegda Eitan Bar-David Ian Yamey Trev…" at bounding box center [245, 67] width 142 height 18
click at [424, 43] on icon at bounding box center [423, 43] width 12 height 12
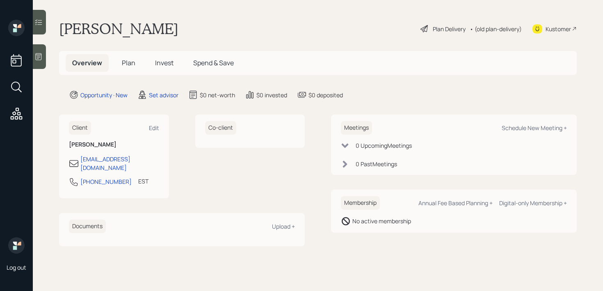
click at [36, 63] on div at bounding box center [39, 56] width 13 height 25
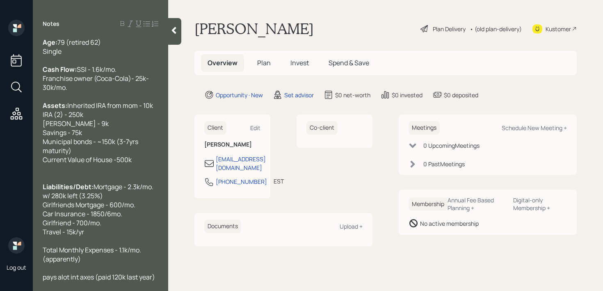
scroll to position [99, 0]
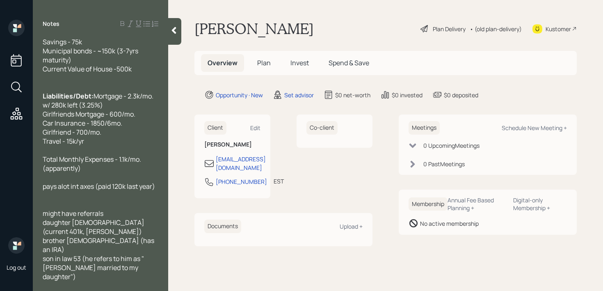
click at [50, 82] on div at bounding box center [101, 77] width 116 height 9
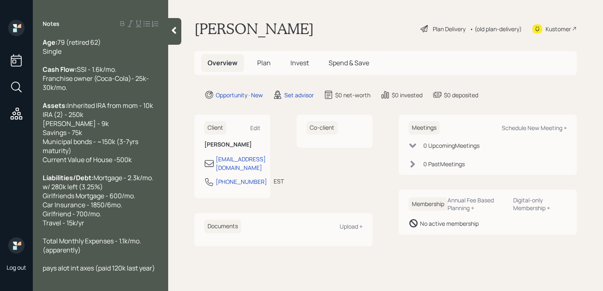
scroll to position [90, 0]
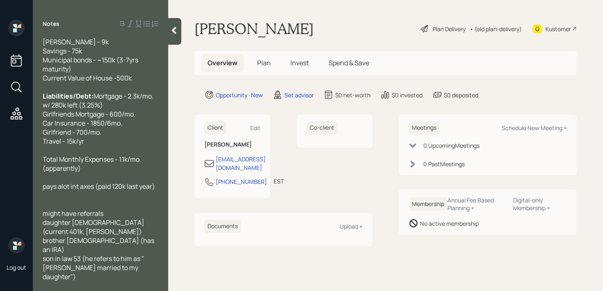
click at [70, 191] on span "pays alot int axes (paid 120k last year)" at bounding box center [99, 186] width 112 height 9
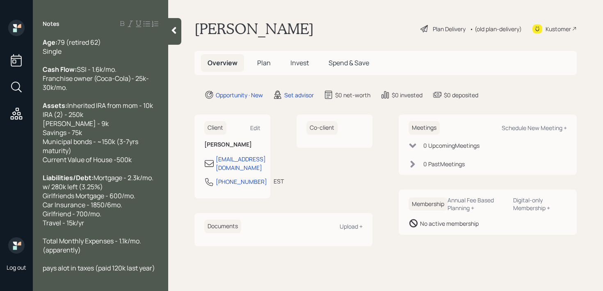
click at [176, 41] on div at bounding box center [174, 31] width 13 height 27
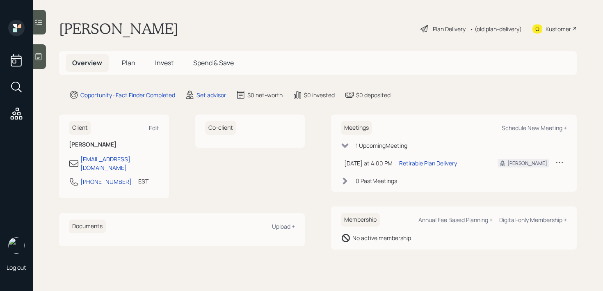
click at [41, 56] on icon at bounding box center [39, 56] width 6 height 7
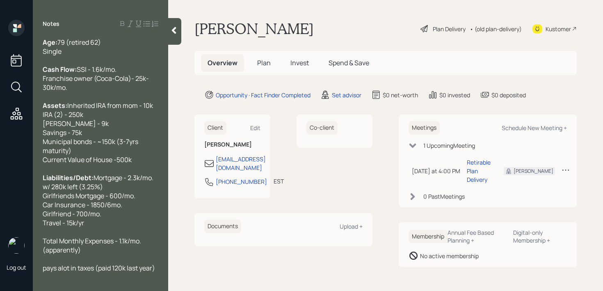
scroll to position [90, 0]
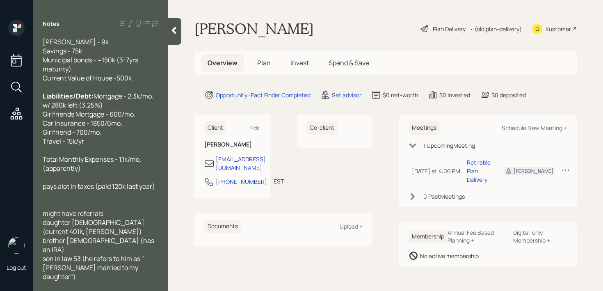
click at [60, 191] on span "pays alot in taxes (paid 120k last year)" at bounding box center [99, 186] width 112 height 9
click at [161, 203] on div "Age: [DEMOGRAPHIC_DATA] (retired 62) Single Cash Flow: SSI - 1.6k/mo. Franchise…" at bounding box center [100, 159] width 135 height 243
click at [159, 203] on div "Age: [DEMOGRAPHIC_DATA] (retired 62) Single Cash Flow: SSI - 1.6k/mo. Franchise…" at bounding box center [100, 159] width 135 height 243
click at [158, 191] on div "pays a lot in taxes (paid 120k last year)" at bounding box center [101, 186] width 116 height 9
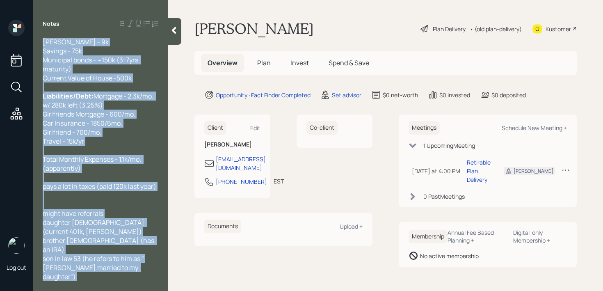
drag, startPoint x: 160, startPoint y: 204, endPoint x: 60, endPoint y: 204, distance: 100.1
click at [60, 204] on div "Age: [DEMOGRAPHIC_DATA] (retired 62) Single Cash Flow: SSI - 1.6k/mo. Franchise…" at bounding box center [100, 159] width 135 height 243
click at [60, 191] on span "pays a lot in taxes (paid 120k last year)" at bounding box center [100, 186] width 114 height 9
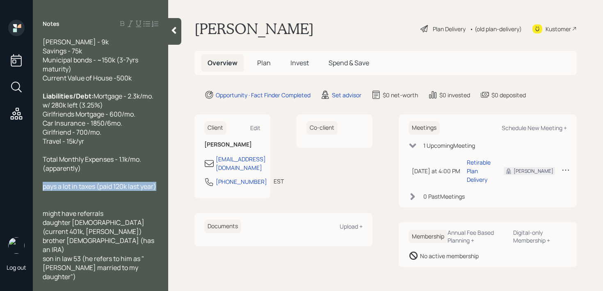
drag, startPoint x: 157, startPoint y: 206, endPoint x: 41, endPoint y: 206, distance: 115.3
click at [41, 206] on div "Age: [DEMOGRAPHIC_DATA] (retired 62) Single Cash Flow: SSI - 1.6k/mo. Franchise…" at bounding box center [100, 159] width 135 height 243
copy span "pays a lot in taxes (paid 120k last year)"
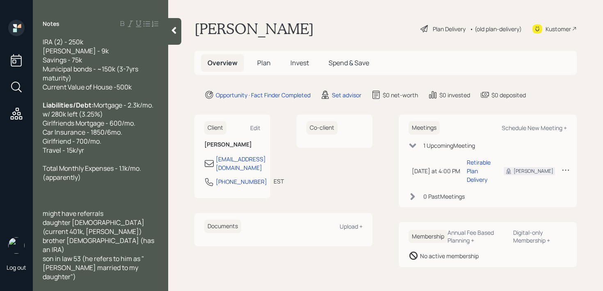
scroll to position [72, 0]
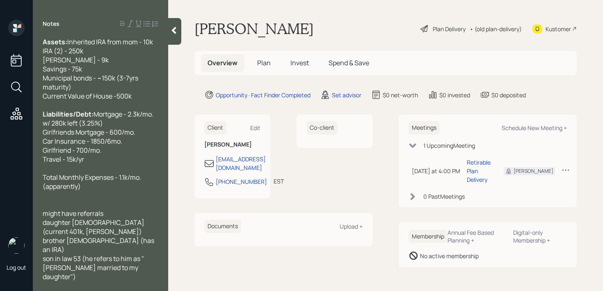
click at [125, 279] on div "might have referrals daughter [DEMOGRAPHIC_DATA] (current 401k, [PERSON_NAME]) …" at bounding box center [101, 245] width 116 height 72
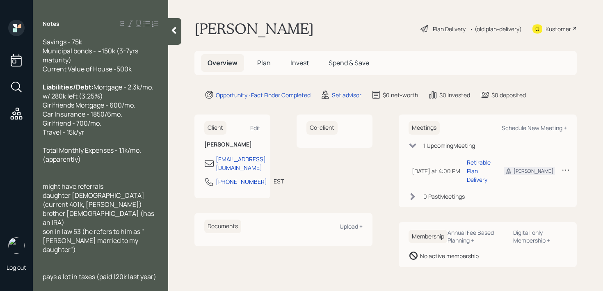
click at [118, 164] on div "Total Monthly Expenses - 1.1k/mo. (apparently)" at bounding box center [101, 155] width 116 height 18
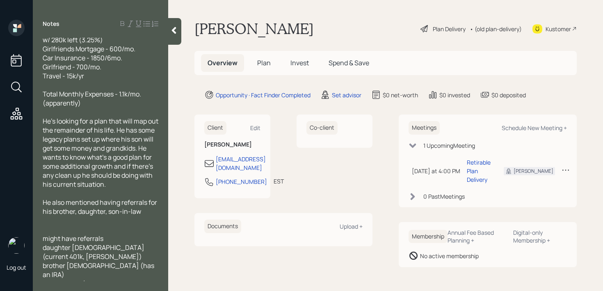
scroll to position [208, 0]
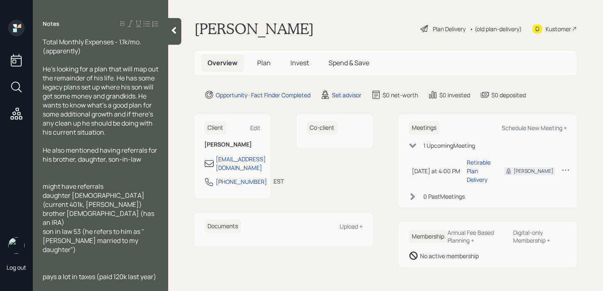
click at [110, 164] on span "He also mentioned having referrals for his brother, daughter, son-in-law" at bounding box center [101, 155] width 116 height 18
click at [154, 164] on span "He also mentioned having referrals for his brother, daughter, and son-in-law" at bounding box center [101, 155] width 116 height 18
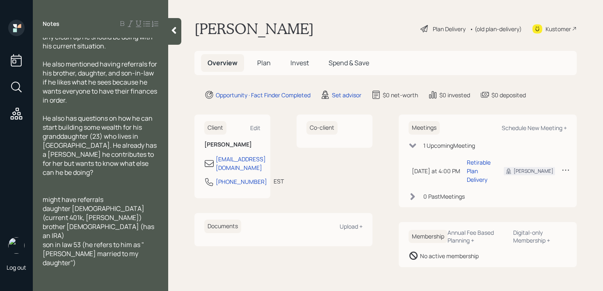
scroll to position [298, 0]
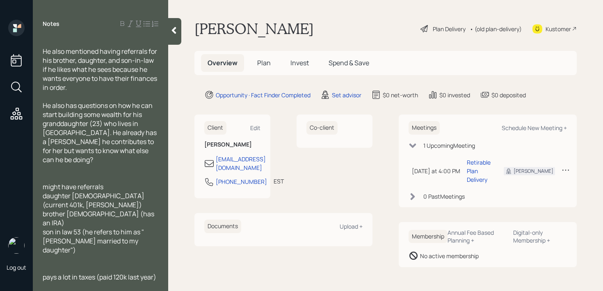
click at [121, 216] on span "might have referrals daughter [DEMOGRAPHIC_DATA] (current 401k, [PERSON_NAME]) …" at bounding box center [99, 218] width 113 height 72
click at [119, 204] on div "might have referrals daughter [DEMOGRAPHIC_DATA] (current 401k, [PERSON_NAME]) …" at bounding box center [101, 218] width 116 height 72
drag, startPoint x: 119, startPoint y: 204, endPoint x: 43, endPoint y: 204, distance: 75.5
click at [43, 204] on div "might have referrals daughter [DEMOGRAPHIC_DATA] (current 401k, [PERSON_NAME]) …" at bounding box center [101, 218] width 116 height 72
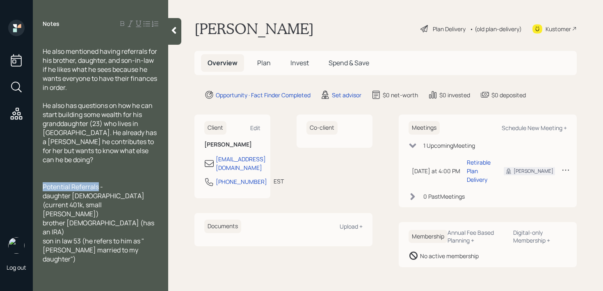
drag, startPoint x: 99, startPoint y: 205, endPoint x: 0, endPoint y: 205, distance: 98.5
click at [0, 205] on div "Log out Notes Age: [DEMOGRAPHIC_DATA] (retired 62) Single Cash Flow: SSI - 1.6k…" at bounding box center [301, 145] width 603 height 291
click at [47, 215] on span "daughter [DEMOGRAPHIC_DATA] (current 401k, small [PERSON_NAME]) brother [DEMOGR…" at bounding box center [99, 227] width 113 height 72
click at [48, 235] on span "Daughter [DEMOGRAPHIC_DATA] (current 401k, small [PERSON_NAME]) brother [DEMOGR…" at bounding box center [99, 227] width 113 height 72
click at [46, 242] on span "Daughter [DEMOGRAPHIC_DATA] (current 401k, small [PERSON_NAME]) Brother [DEMOGR…" at bounding box center [99, 227] width 113 height 72
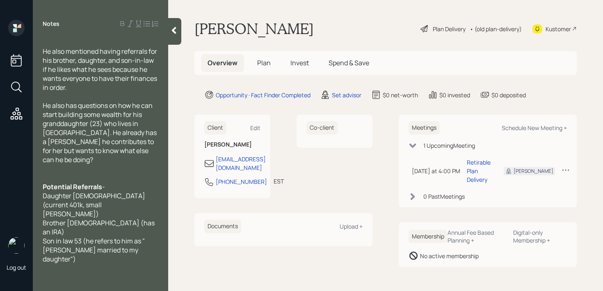
click at [55, 241] on span "Son in law 53 (he refers to him as "[PERSON_NAME] married to my daughter")" at bounding box center [94, 249] width 102 height 27
click at [126, 229] on div "Daughter [DEMOGRAPHIC_DATA] (current 401k, small [PERSON_NAME]) Brother [DEMOGR…" at bounding box center [101, 213] width 116 height 45
click at [149, 217] on div "Daughter [DEMOGRAPHIC_DATA] (current 401k, small [PERSON_NAME]) Brother [DEMOGR…" at bounding box center [101, 213] width 116 height 45
click at [145, 219] on div "Daughter [DEMOGRAPHIC_DATA] (current 401k, small [PERSON_NAME]) Brother [DEMOGR…" at bounding box center [101, 213] width 116 height 45
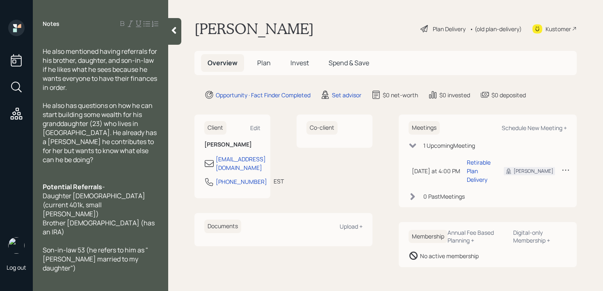
scroll to position [316, 0]
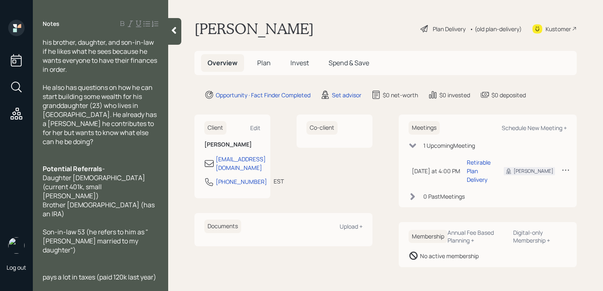
click at [45, 280] on span "pays a lot in taxes (paid 120k last year)" at bounding box center [100, 277] width 114 height 9
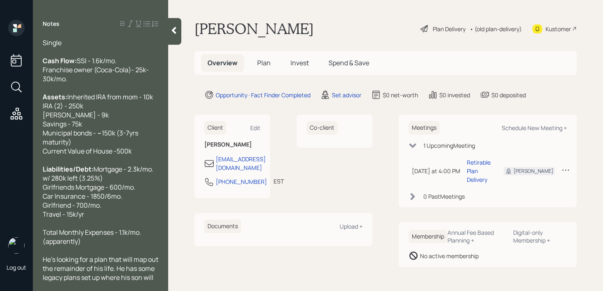
scroll to position [0, 0]
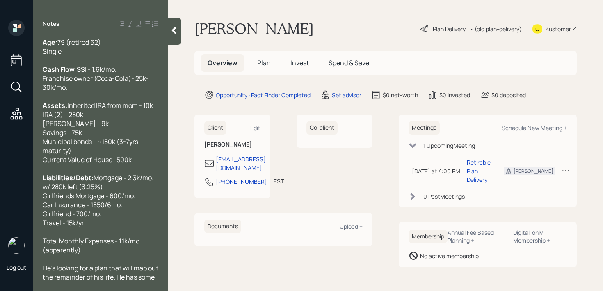
click at [106, 51] on div "Age: [DEMOGRAPHIC_DATA] (retired 62) Single" at bounding box center [101, 47] width 116 height 18
click at [118, 123] on span "Inherited IRA from mom - 10k IRA (2) - 250k [PERSON_NAME] - 9k Savings - 75k Mu…" at bounding box center [98, 132] width 110 height 63
click at [69, 164] on span "Inherited IRA from mom - ~10k IRA (2) - 250k [PERSON_NAME] - 9k Savings - 75k M…" at bounding box center [100, 132] width 115 height 63
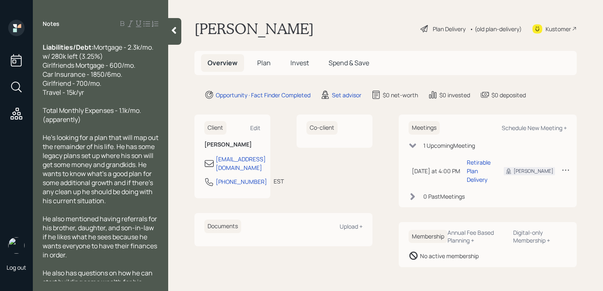
scroll to position [129, 0]
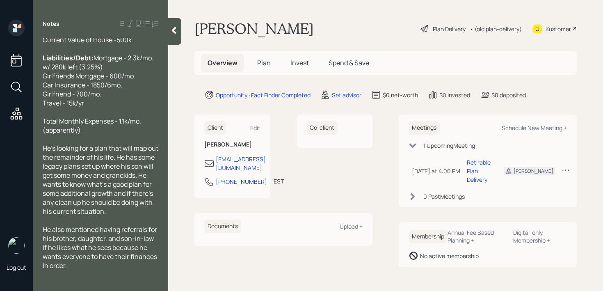
click at [117, 44] on span "Inherited IRA from mom - ~10k IRA (2) - 250k [PERSON_NAME] - 9k Savings - 75k M…" at bounding box center [100, 8] width 115 height 72
click at [121, 135] on span "Total Monthly Expenses - 1.1k/mo. (apparently)" at bounding box center [93, 126] width 100 height 18
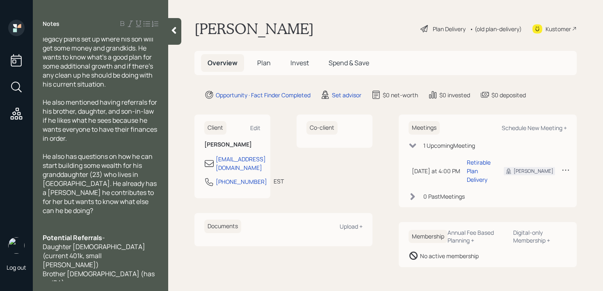
scroll to position [316, 0]
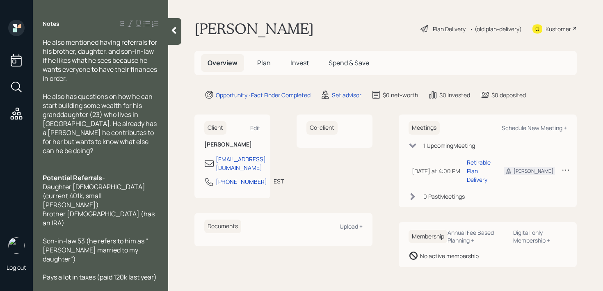
click at [175, 39] on div at bounding box center [174, 31] width 13 height 27
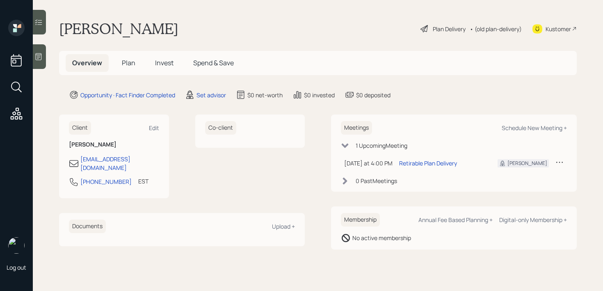
click at [41, 58] on icon at bounding box center [38, 57] width 8 height 8
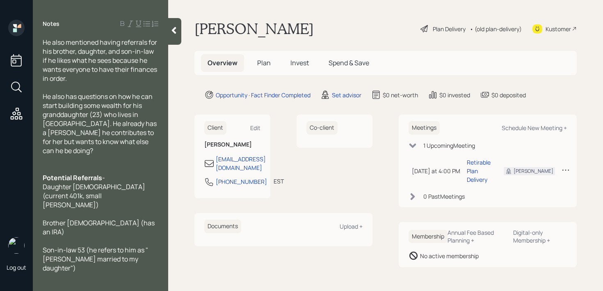
click at [55, 173] on div at bounding box center [101, 168] width 116 height 9
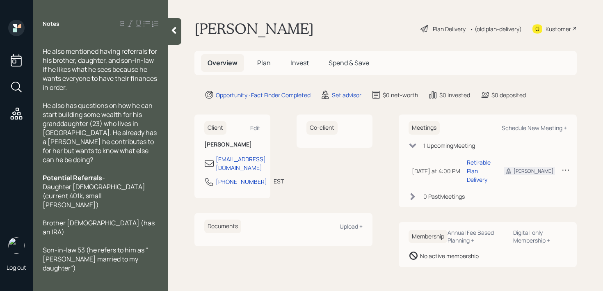
scroll to position [126, 0]
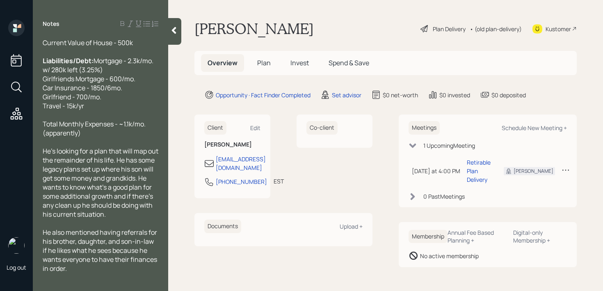
click at [116, 147] on div at bounding box center [101, 141] width 116 height 9
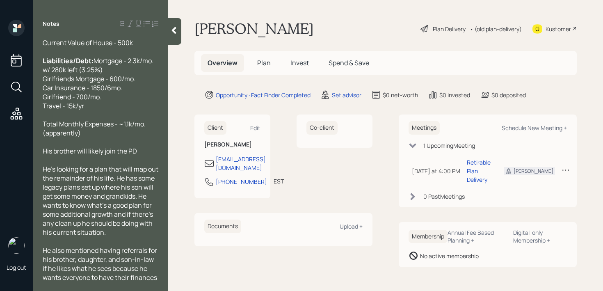
scroll to position [325, 0]
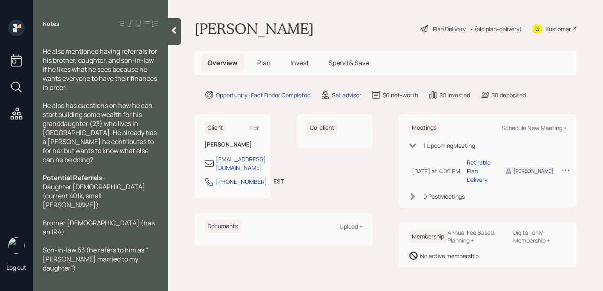
click at [172, 39] on div at bounding box center [174, 31] width 13 height 27
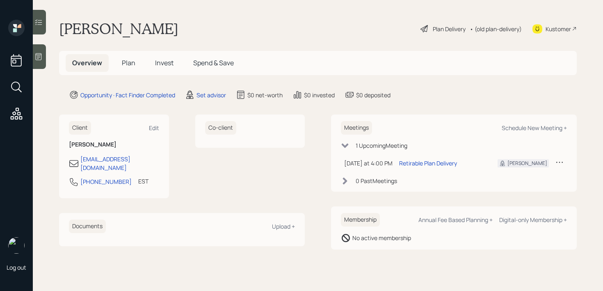
click at [247, 22] on div "[PERSON_NAME] Plan Delivery • (old plan-delivery) Kustomer" at bounding box center [318, 29] width 518 height 18
click at [153, 123] on div "Client Edit" at bounding box center [114, 128] width 90 height 14
click at [153, 127] on div "Edit" at bounding box center [154, 128] width 10 height 8
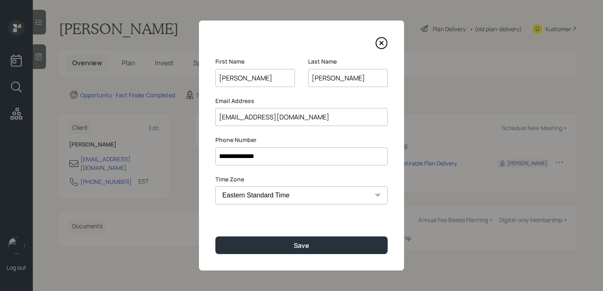
click at [315, 76] on input "[PERSON_NAME]" at bounding box center [348, 78] width 80 height 18
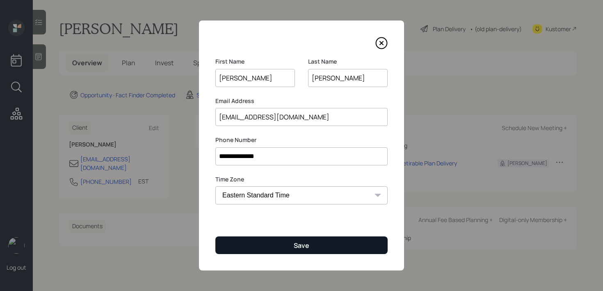
type input "[PERSON_NAME]"
click at [310, 243] on button "Save" at bounding box center [301, 245] width 172 height 18
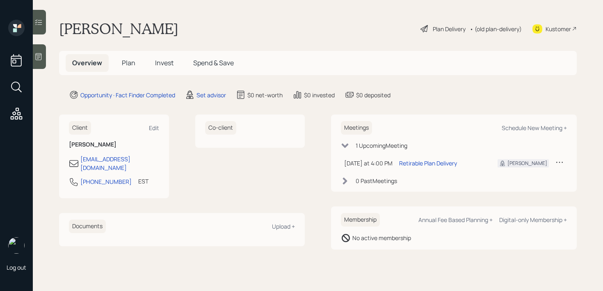
click at [328, 30] on div "[PERSON_NAME] Plan Delivery • (old plan-delivery) Kustomer" at bounding box center [318, 29] width 518 height 18
